Goal: Task Accomplishment & Management: Use online tool/utility

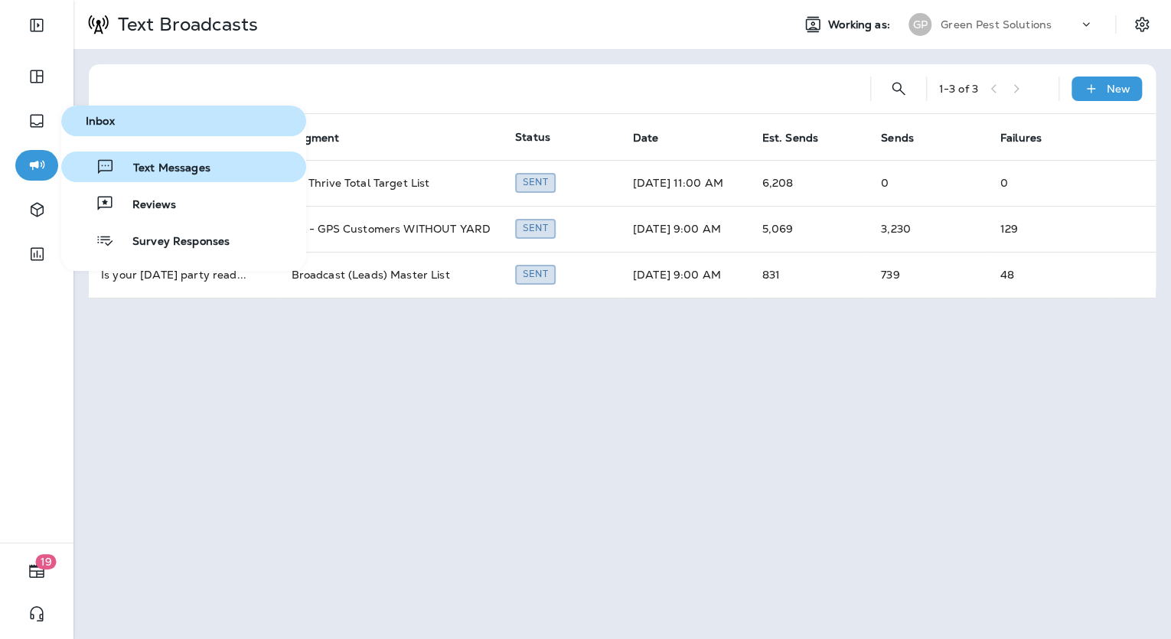
click at [155, 166] on span "Text Messages" at bounding box center [163, 168] width 96 height 15
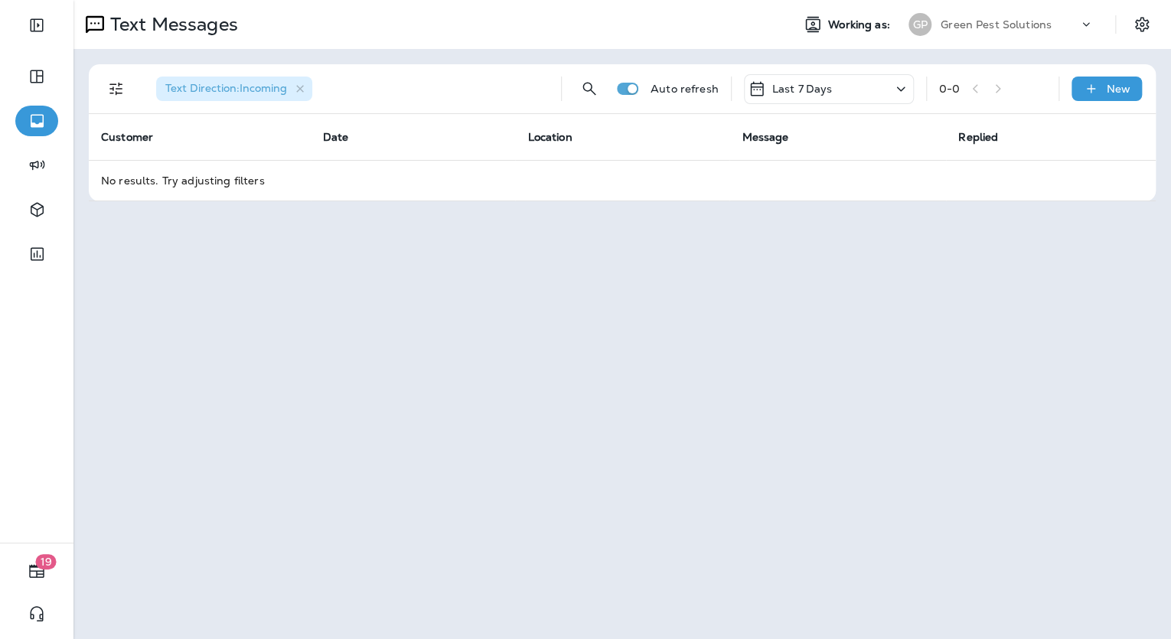
click at [577, 86] on div "Last 7 Days" at bounding box center [829, 89] width 170 height 30
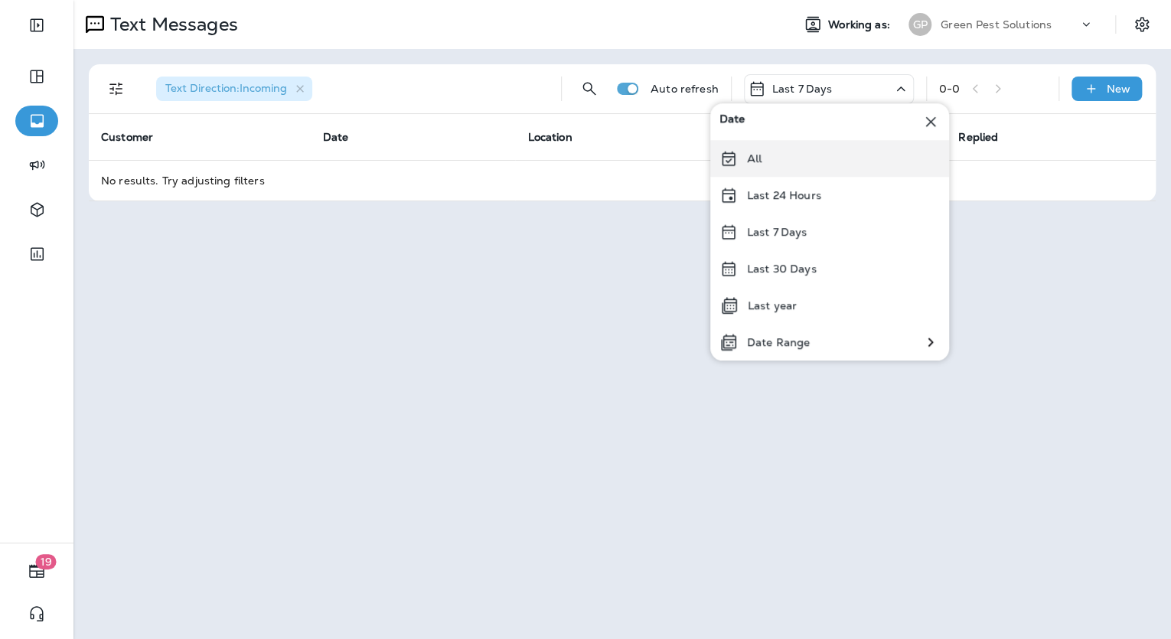
click at [577, 151] on icon at bounding box center [728, 158] width 18 height 18
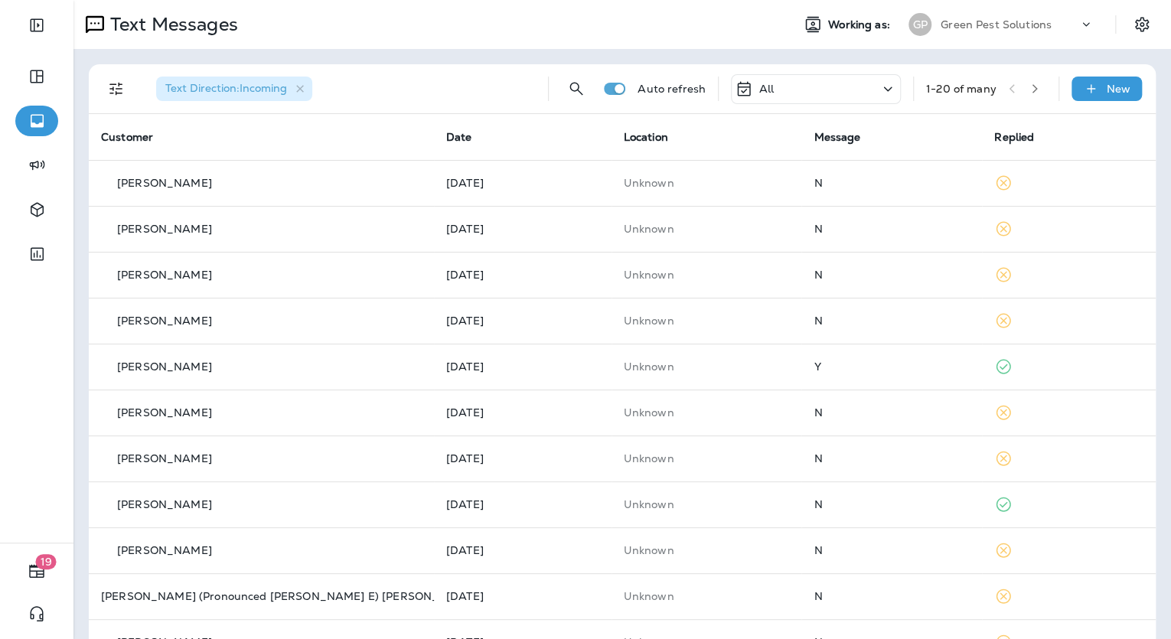
click at [577, 83] on div "All" at bounding box center [816, 89] width 170 height 30
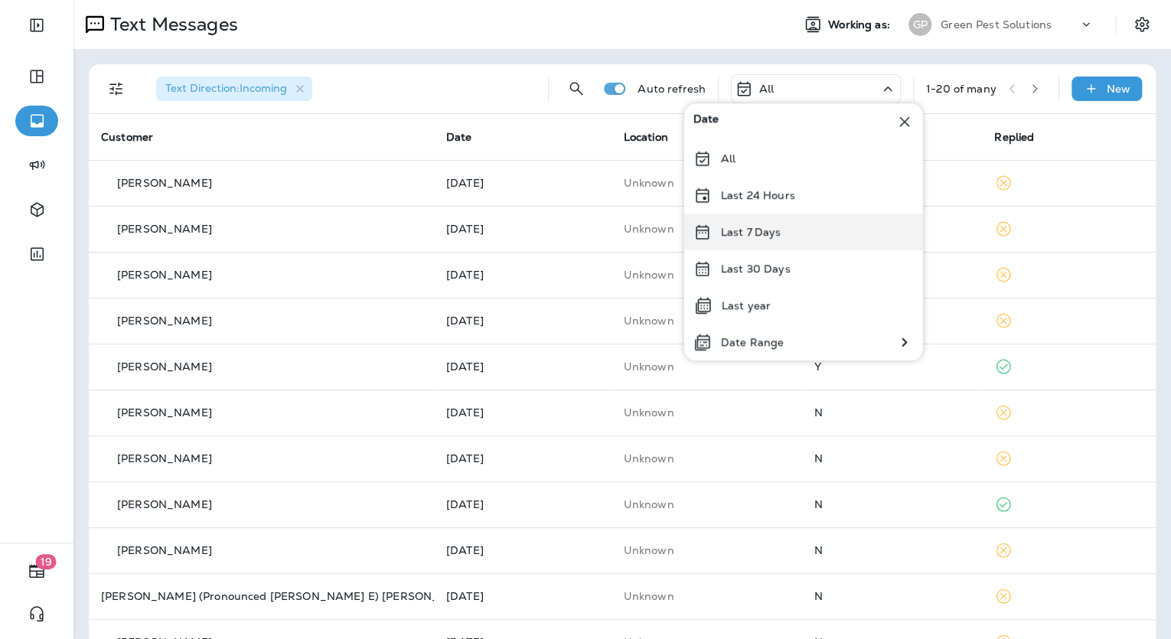
click at [577, 238] on div "Last 7 Days" at bounding box center [803, 232] width 239 height 37
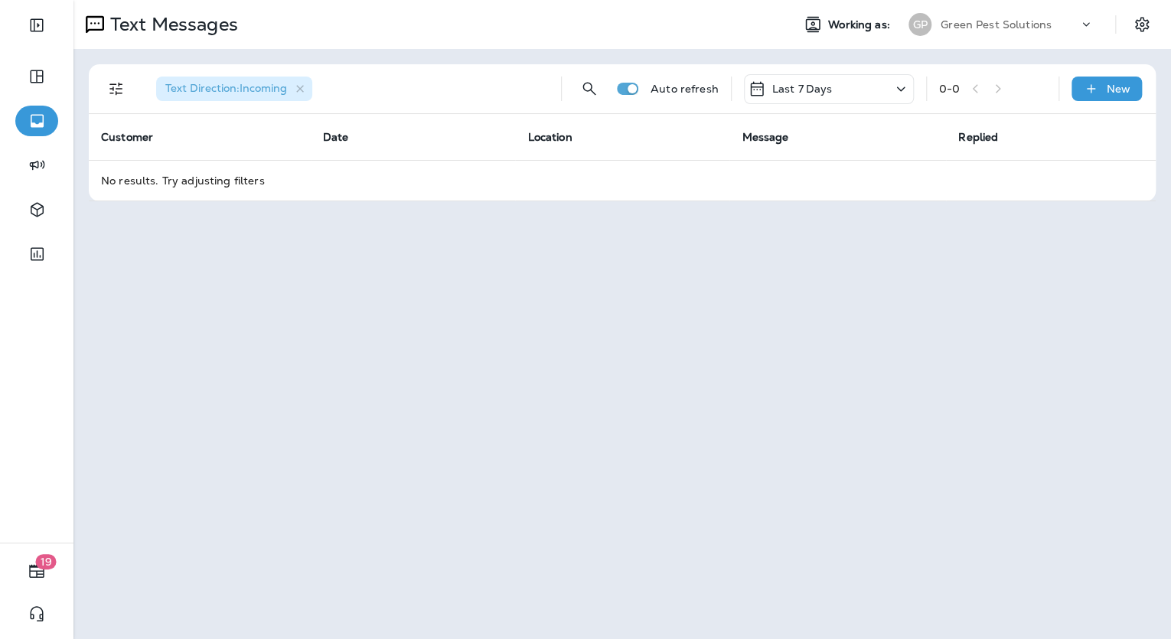
click at [577, 282] on div "Text Messages Working as: [PERSON_NAME] Pest Solutions Text Direction : Incomin…" at bounding box center [621, 319] width 1097 height 639
